Goal: Find specific page/section: Find specific page/section

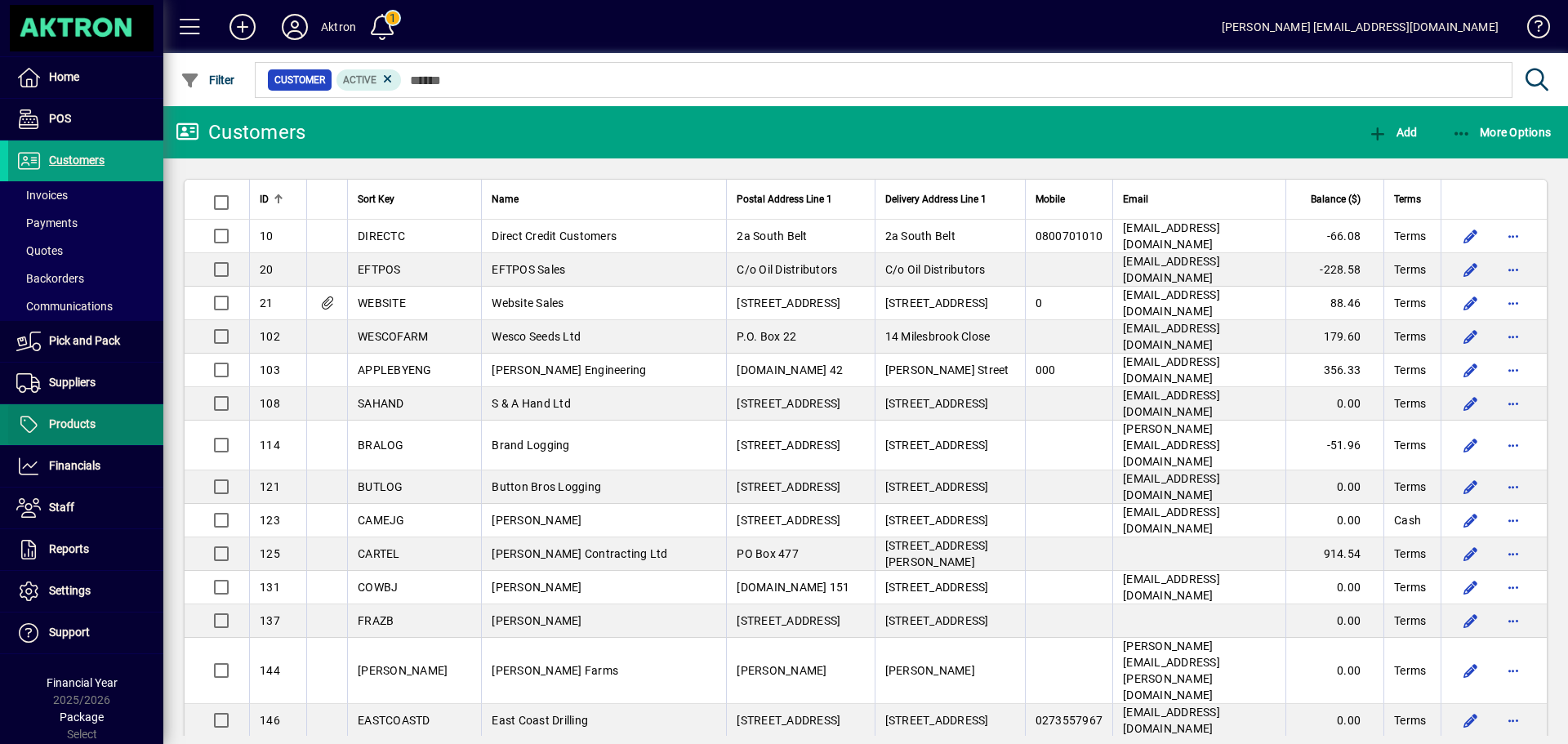
drag, startPoint x: 82, startPoint y: 458, endPoint x: 137, endPoint y: 413, distance: 71.1
click at [82, 458] on span "Financials" at bounding box center [54, 466] width 92 height 20
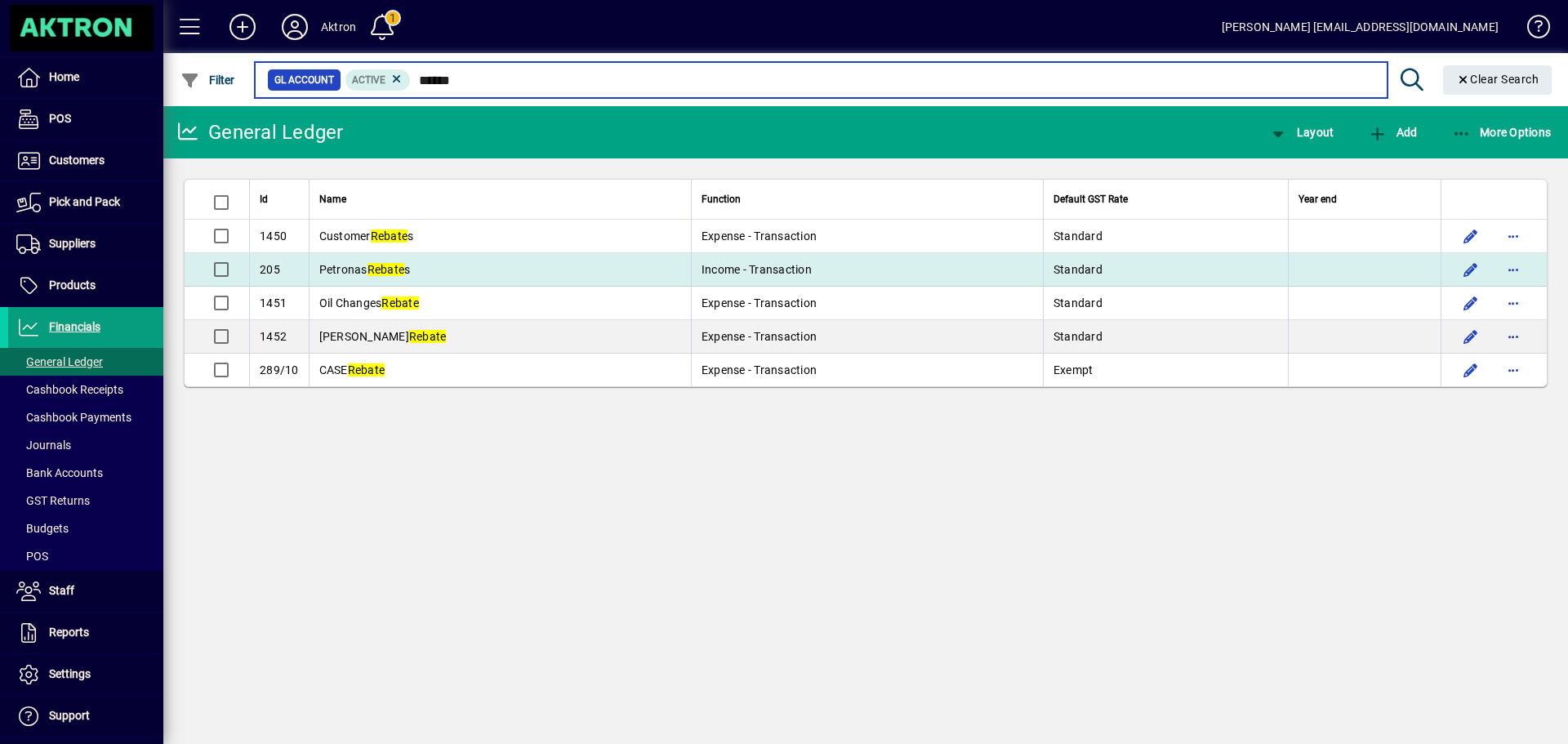
type input "******"
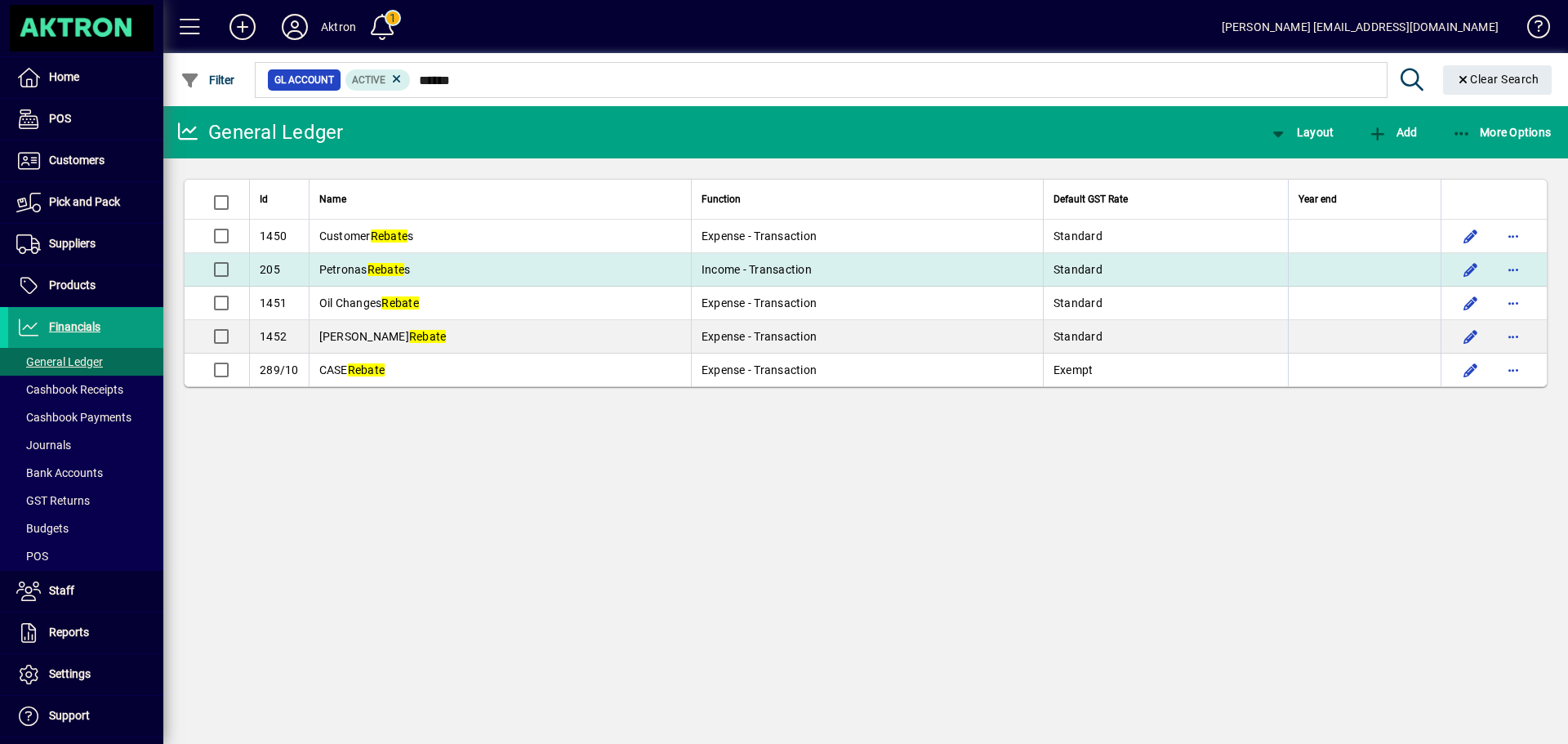
click at [420, 259] on td "Petronas Rebate s" at bounding box center [499, 270] width 382 height 34
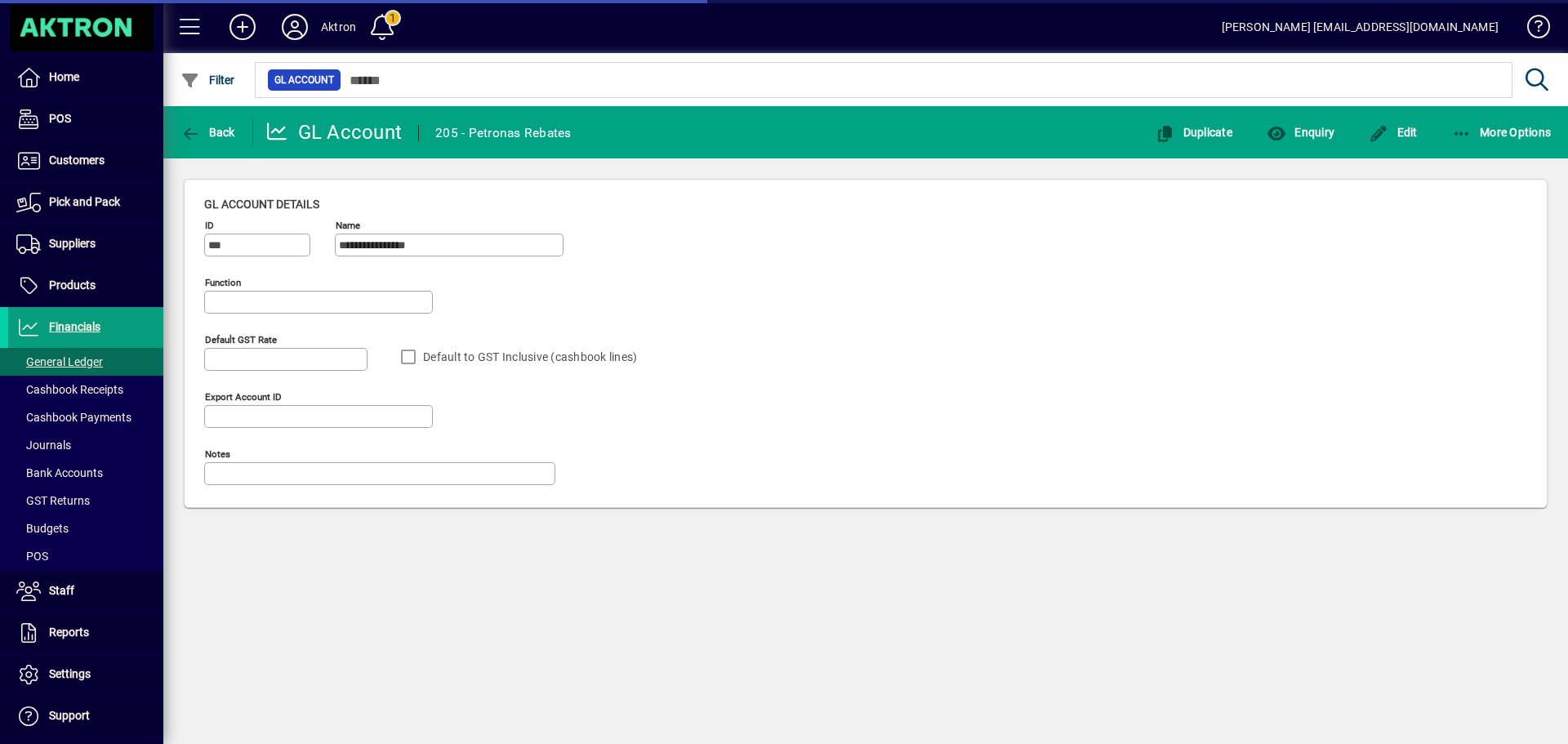
type input "**********"
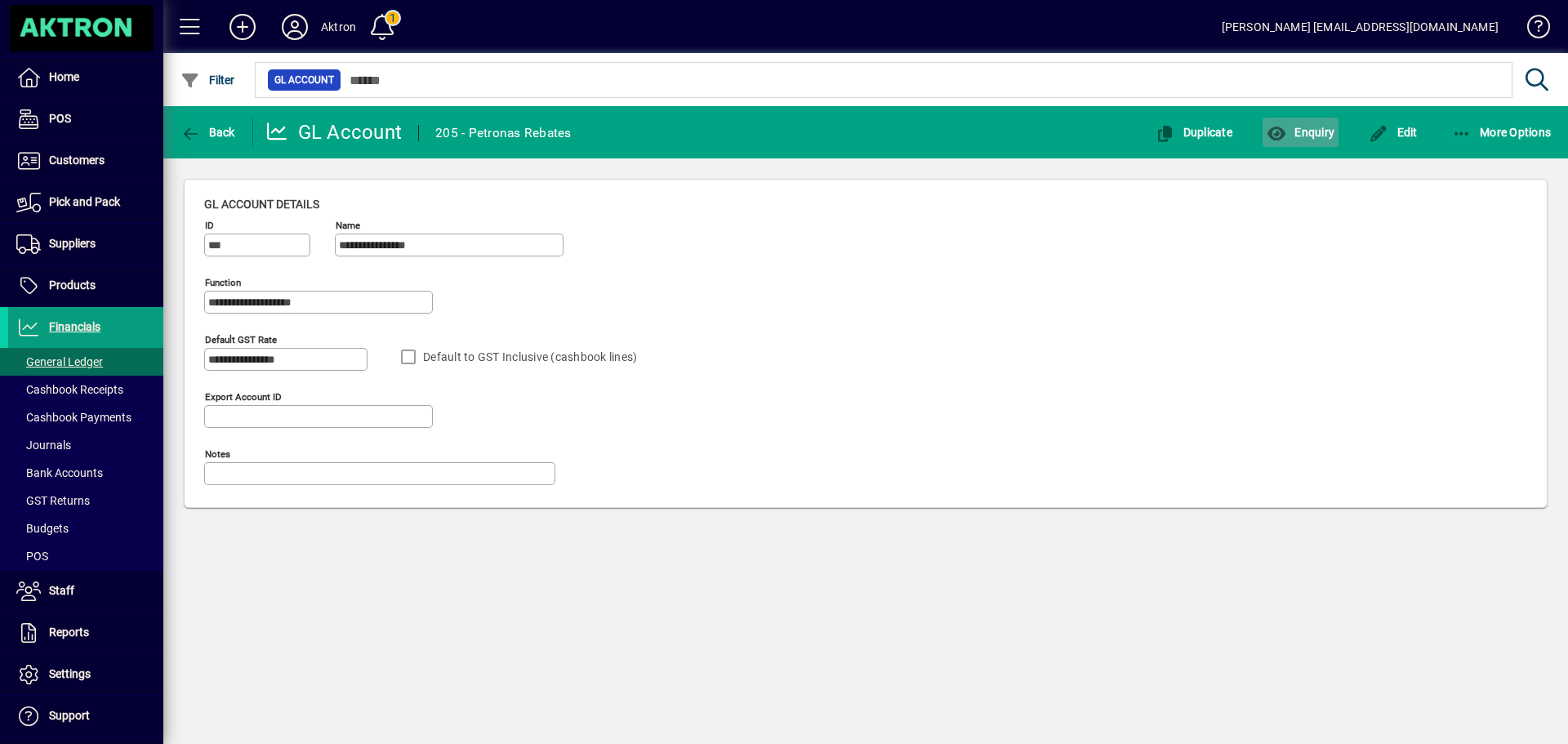
click at [1310, 133] on span "Enquiry" at bounding box center [1300, 131] width 68 height 13
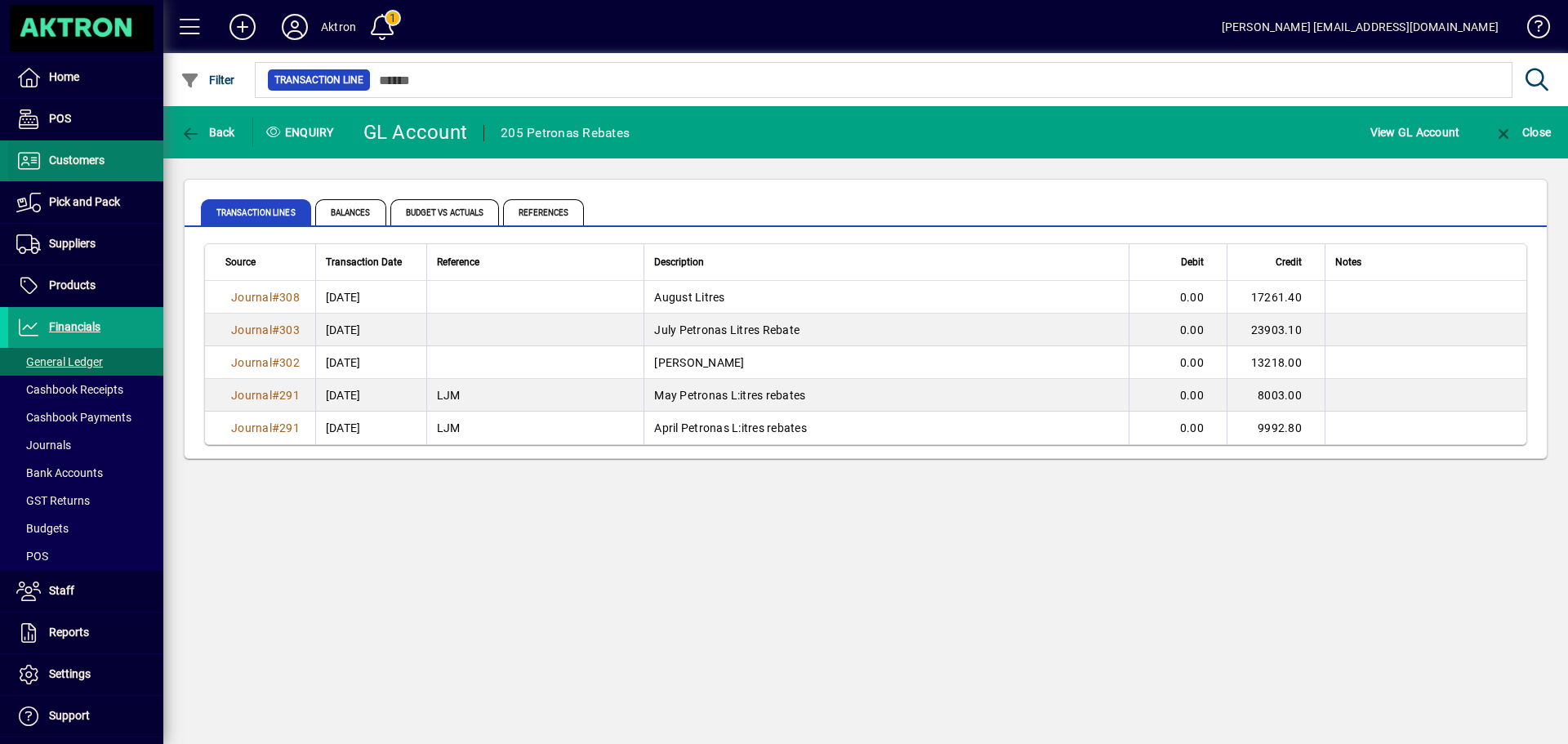
click at [89, 159] on span "Customers" at bounding box center [76, 160] width 56 height 13
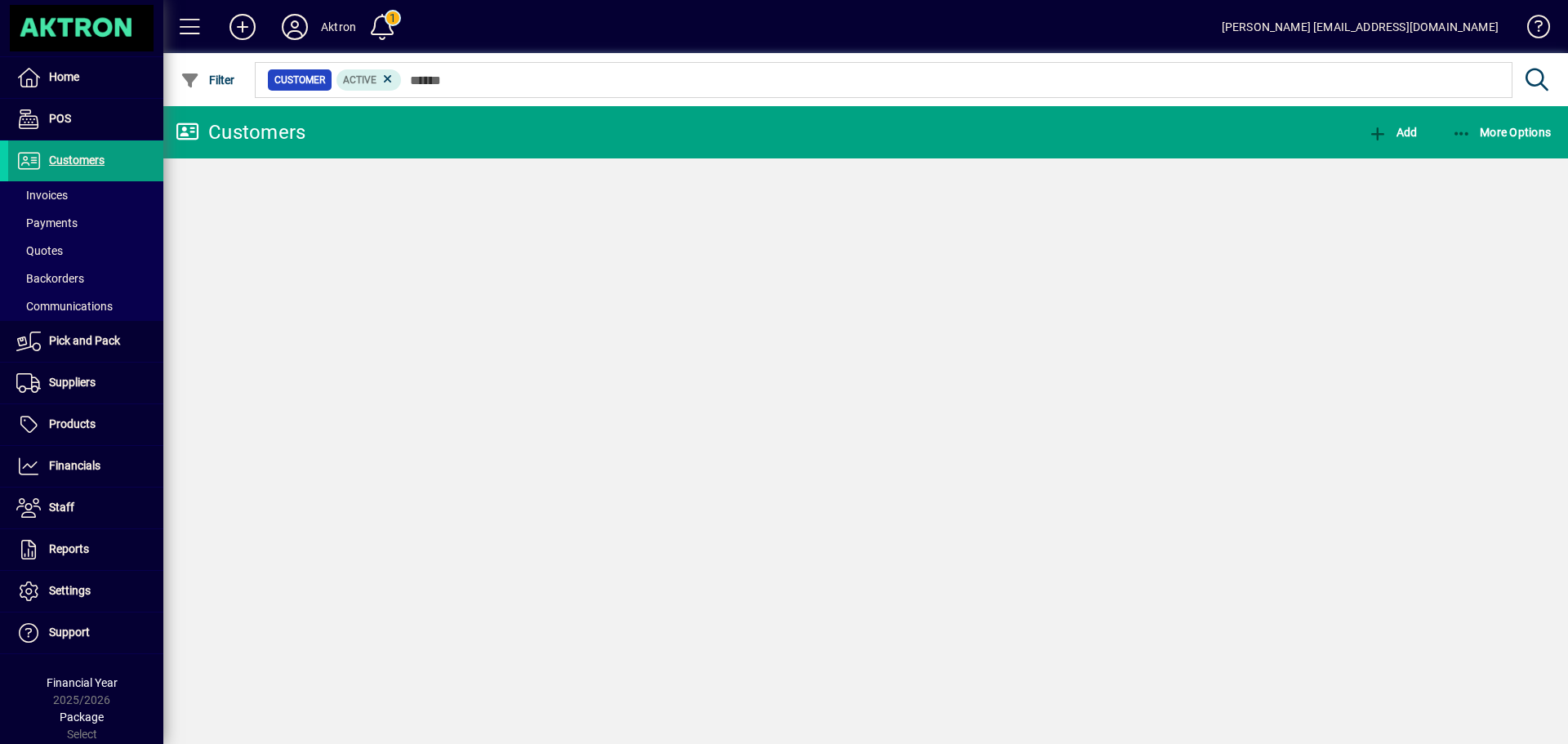
click at [49, 190] on span "Invoices" at bounding box center [42, 195] width 52 height 13
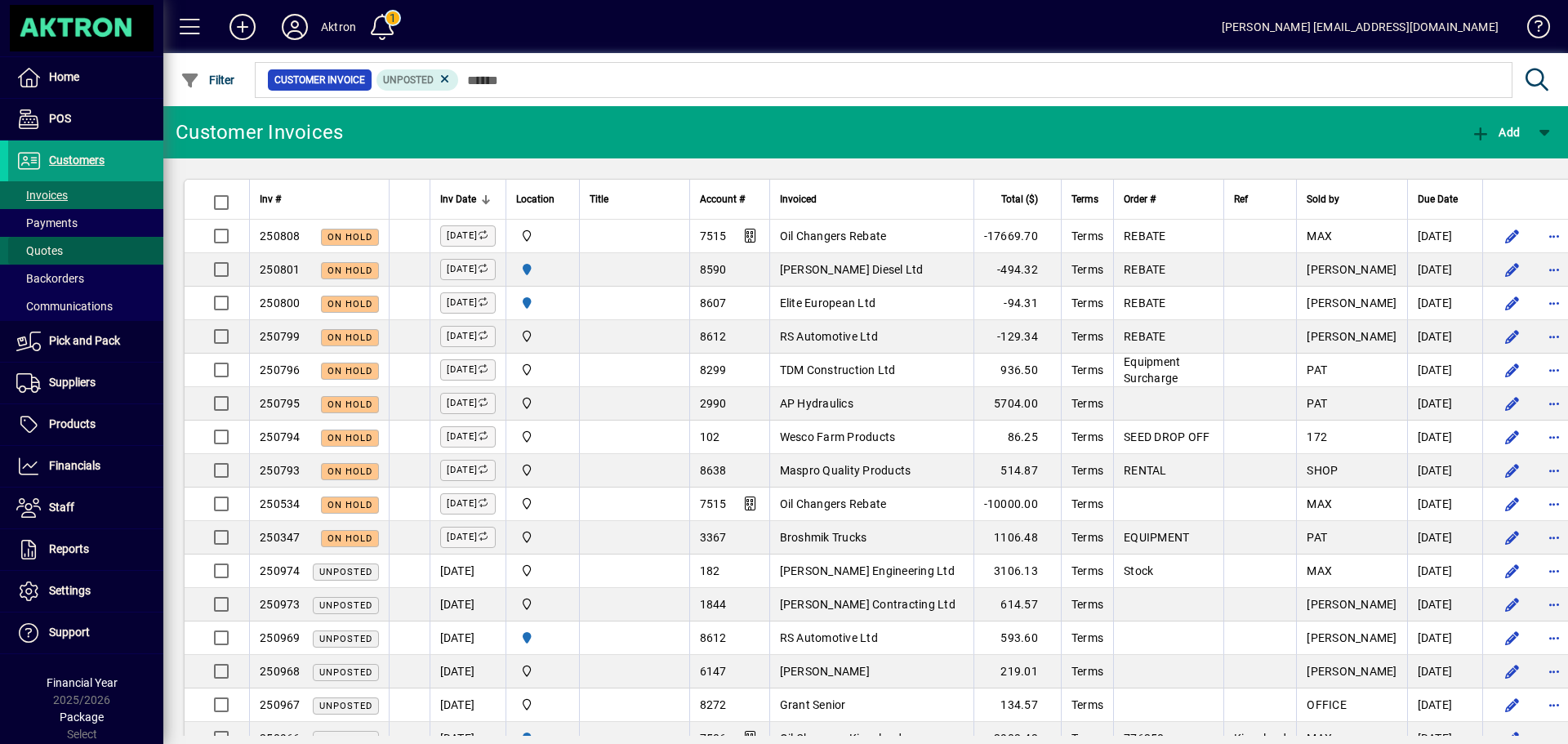
click at [46, 241] on span at bounding box center [86, 251] width 156 height 40
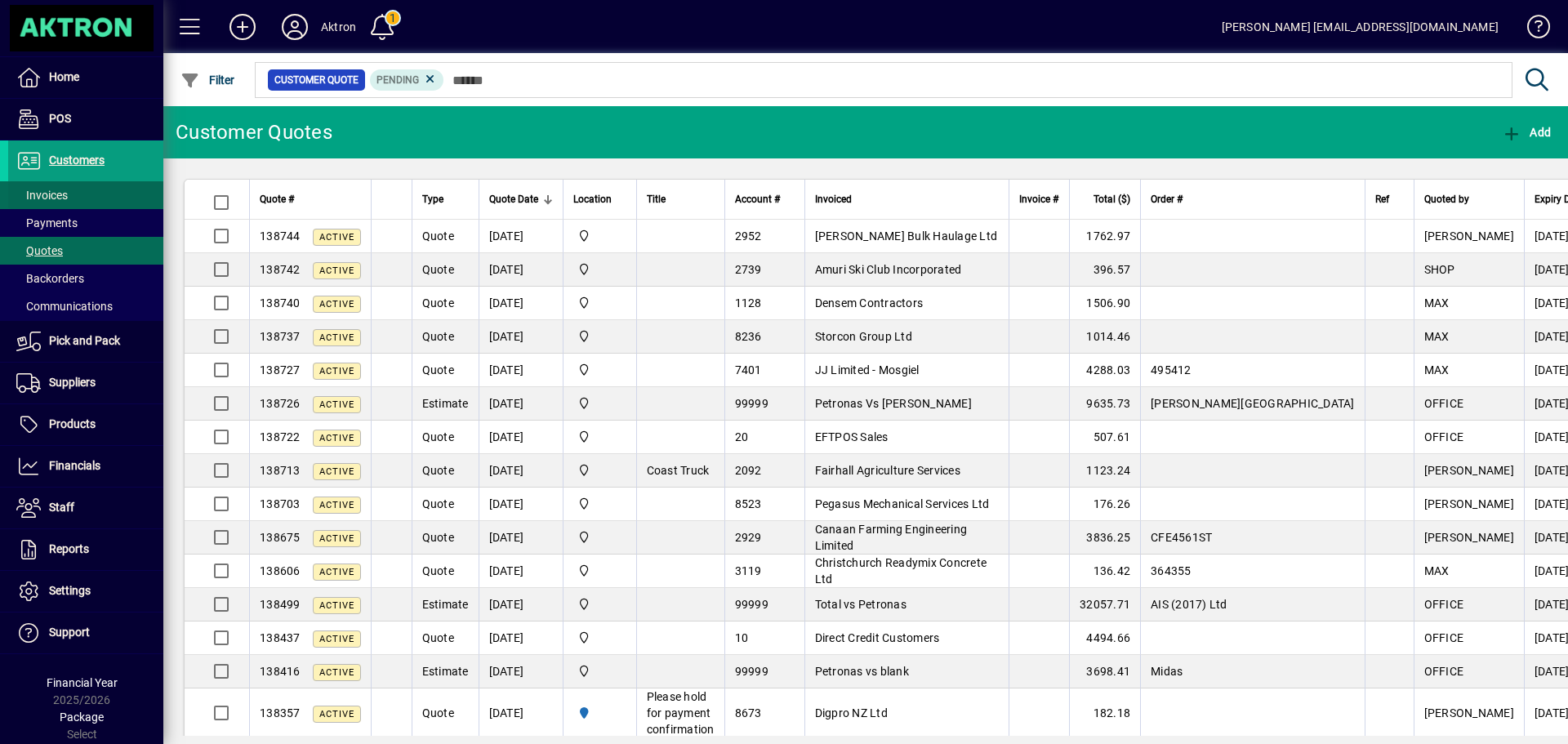
click at [53, 192] on span "Invoices" at bounding box center [42, 195] width 52 height 13
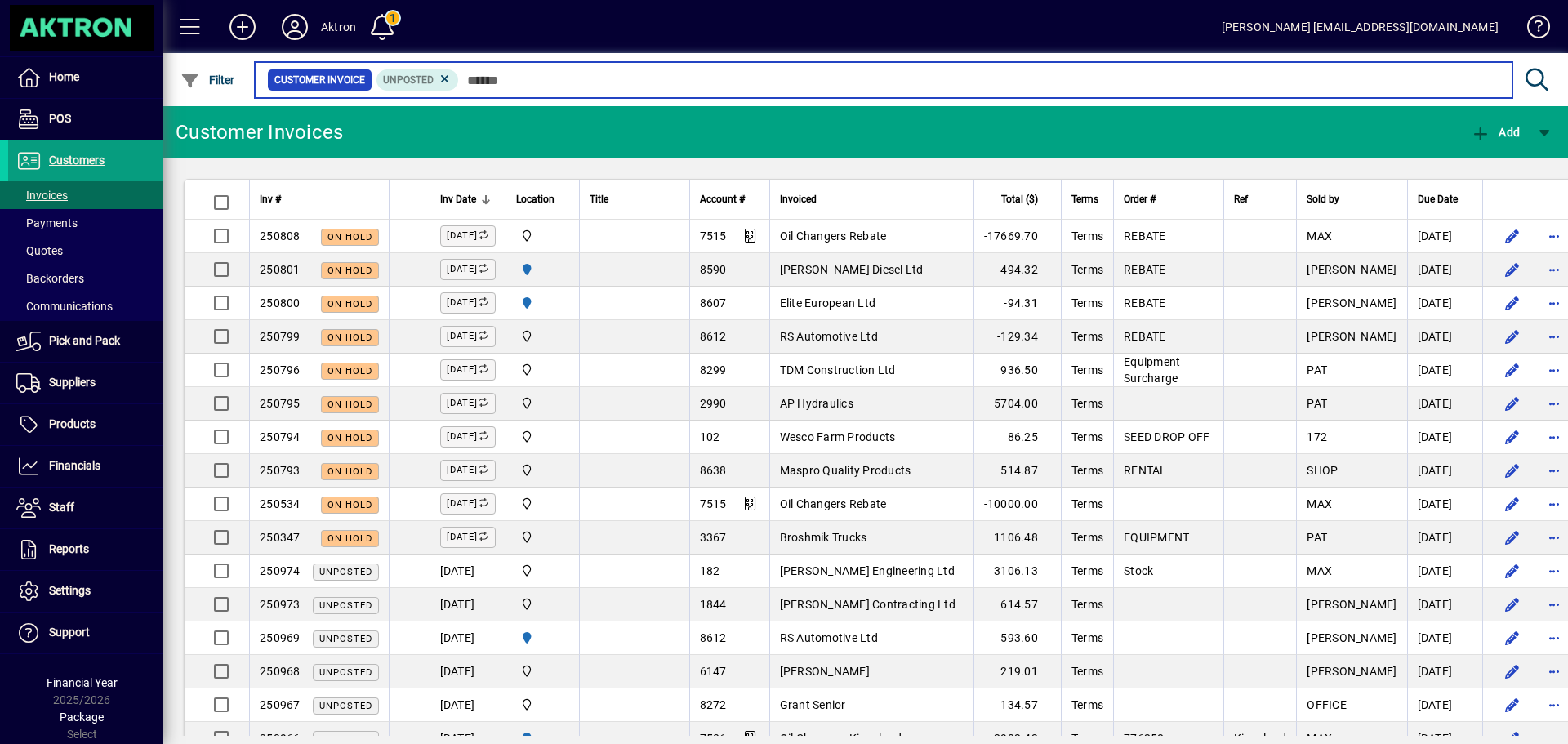
click at [502, 78] on input "text" at bounding box center [979, 80] width 1040 height 23
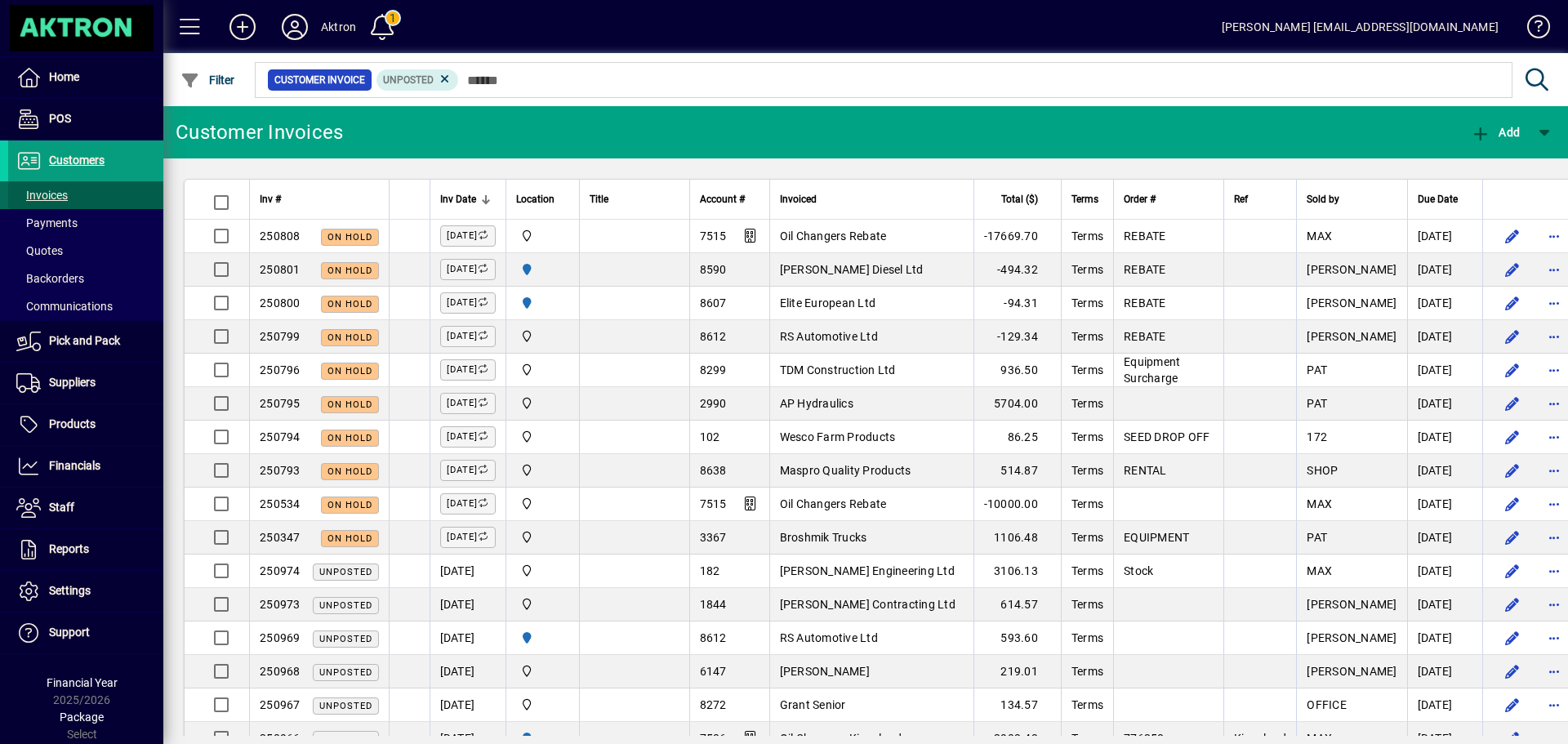
click at [45, 190] on span "Invoices" at bounding box center [42, 195] width 52 height 13
click at [53, 240] on span at bounding box center [86, 251] width 156 height 40
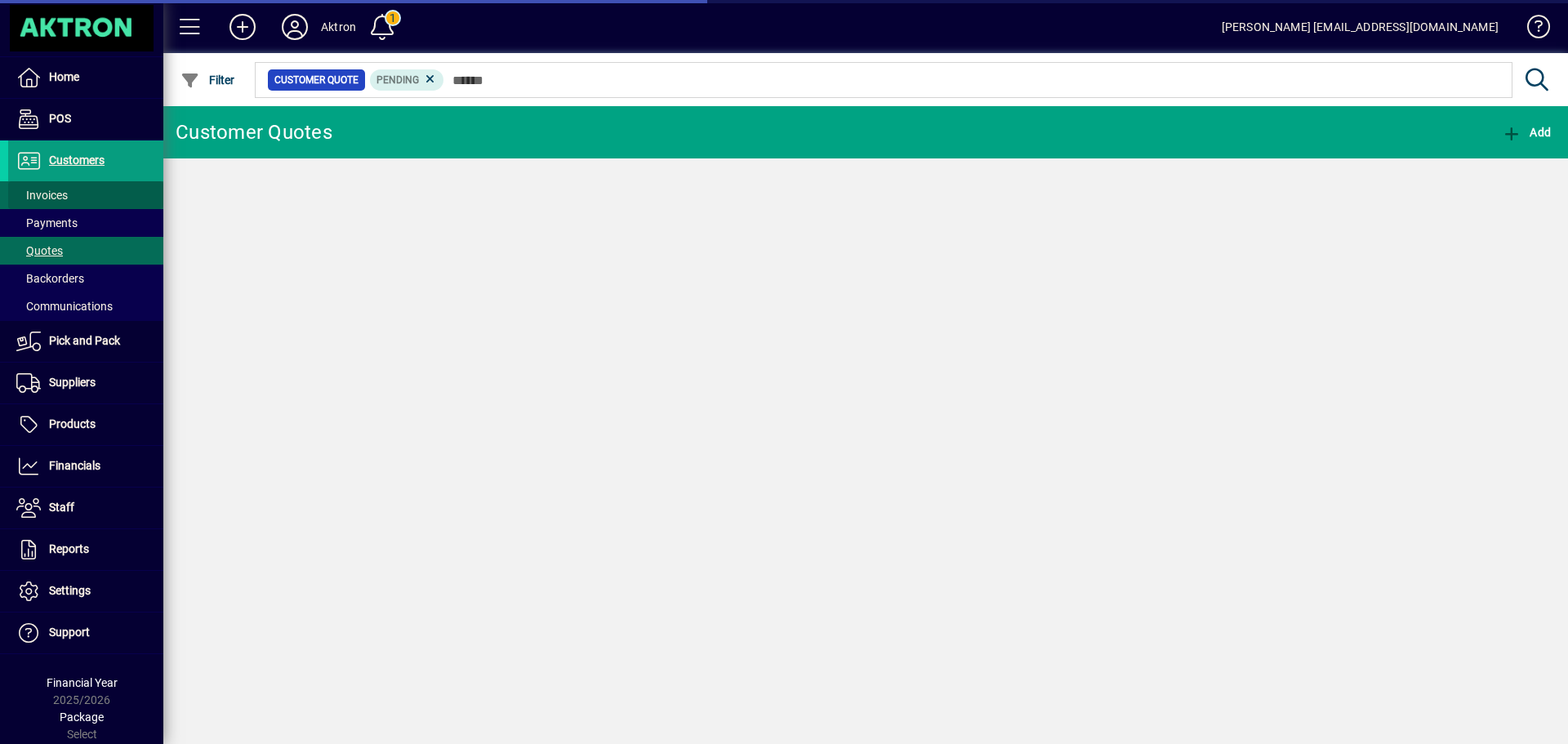
click at [52, 198] on span "Invoices" at bounding box center [42, 195] width 52 height 13
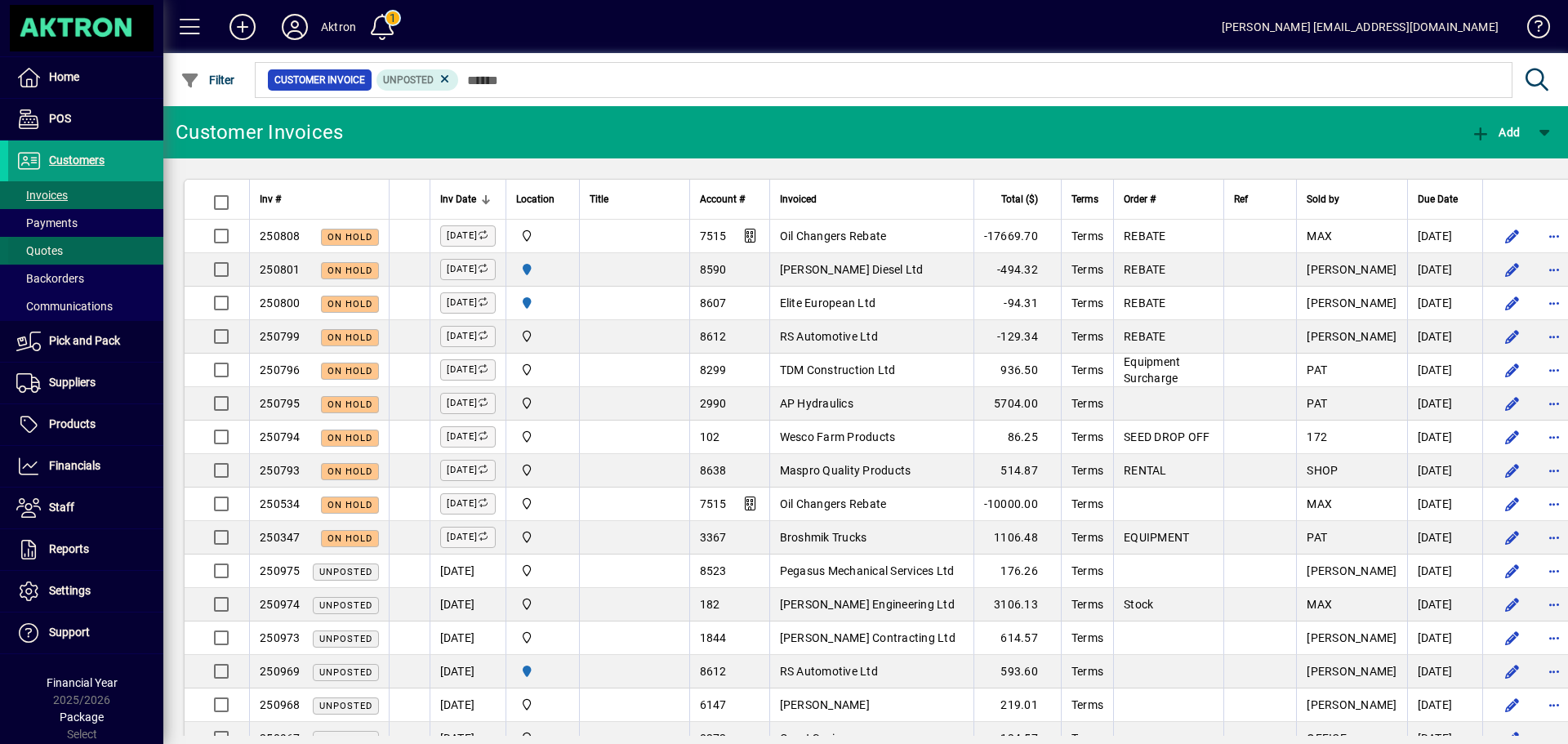
click at [77, 243] on span at bounding box center [86, 251] width 156 height 40
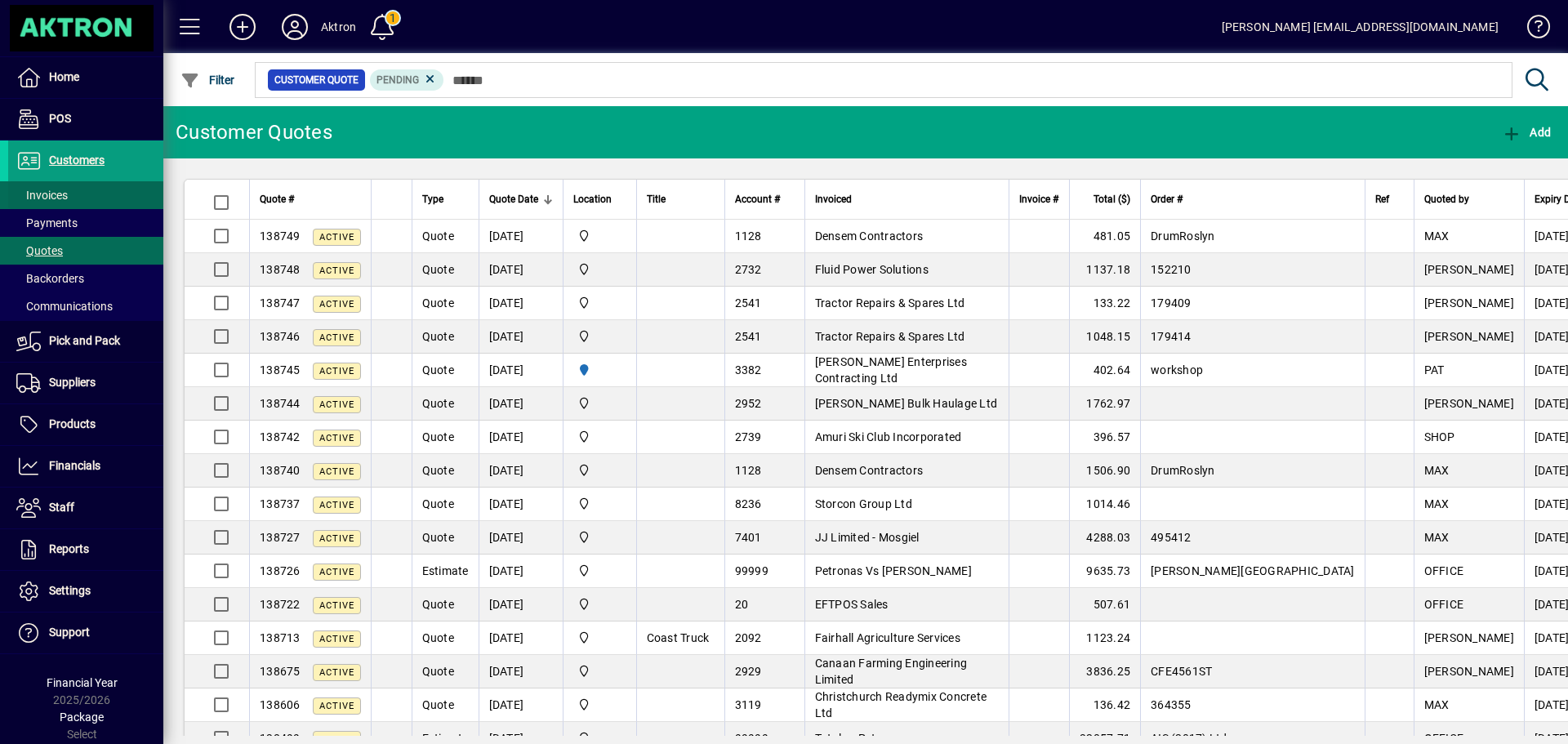
click at [50, 202] on span "Invoices" at bounding box center [42, 195] width 52 height 13
